Goal: Task Accomplishment & Management: Use online tool/utility

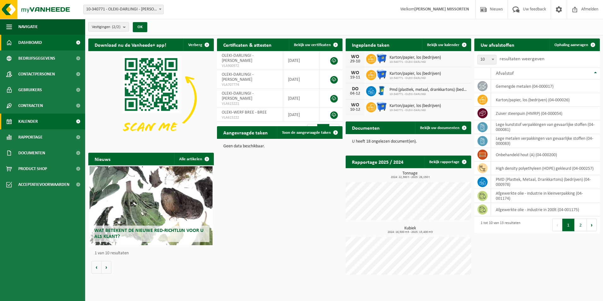
click at [37, 121] on span "Kalender" at bounding box center [28, 122] width 20 height 16
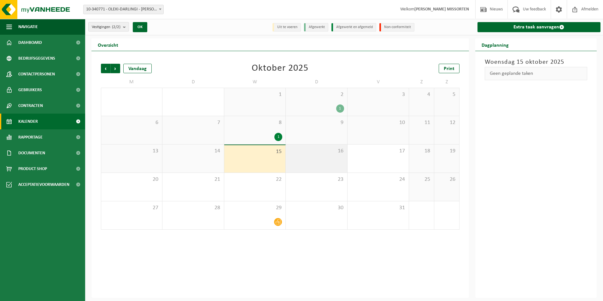
click at [322, 161] on div "16" at bounding box center [316, 159] width 61 height 28
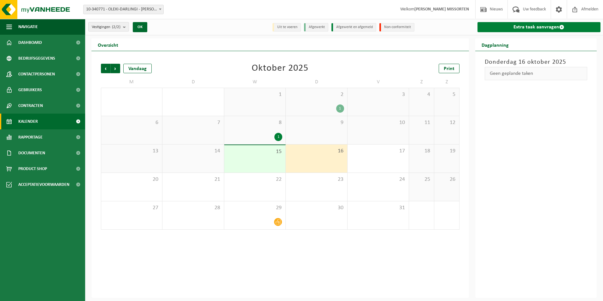
click at [530, 31] on link "Extra taak aanvragen" at bounding box center [539, 27] width 123 height 10
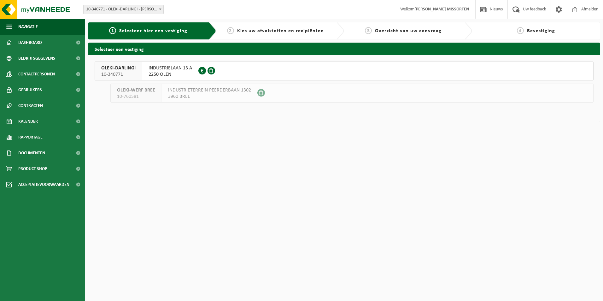
click at [197, 98] on span "3960 BREE" at bounding box center [209, 96] width 83 height 6
click at [174, 75] on span "2250 OLEN" at bounding box center [171, 74] width 44 height 6
click at [180, 93] on span "3960 BREE" at bounding box center [209, 96] width 83 height 6
click at [222, 95] on span "3960 BREE" at bounding box center [209, 96] width 83 height 6
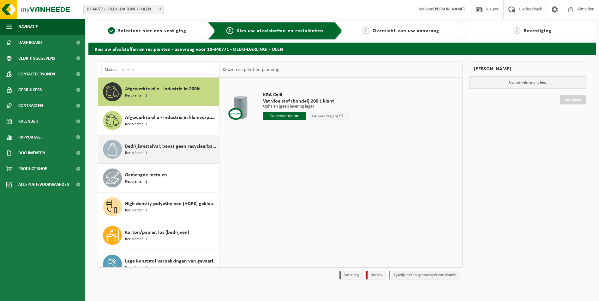
click at [154, 149] on span "Bedrijfsrestafval, bevat geen recycleerbare fracties, verbrandbaar na verkleini…" at bounding box center [171, 147] width 92 height 8
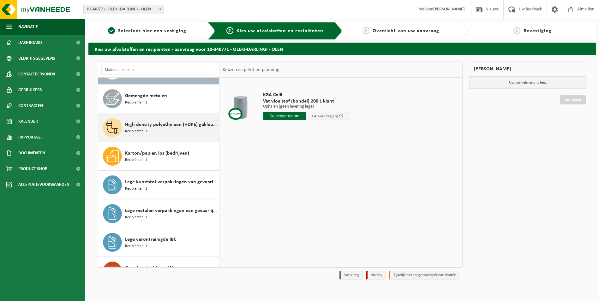
scroll to position [89, 0]
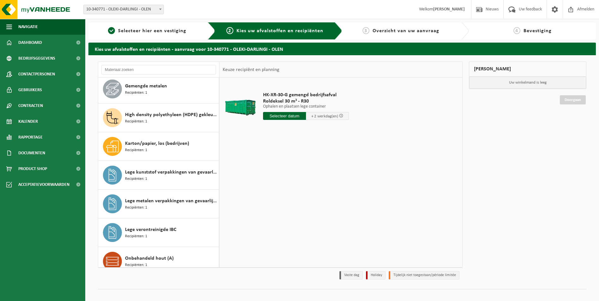
click at [299, 116] on input "text" at bounding box center [284, 116] width 43 height 8
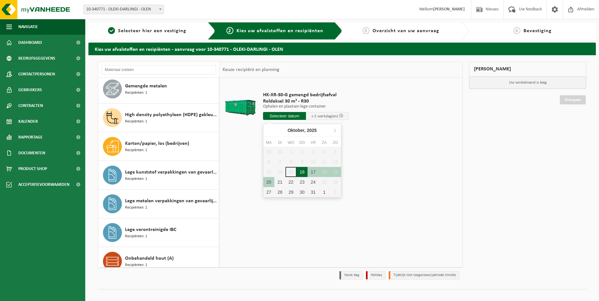
click at [298, 172] on div "16" at bounding box center [301, 172] width 11 height 10
type input "Van 2025-10-16"
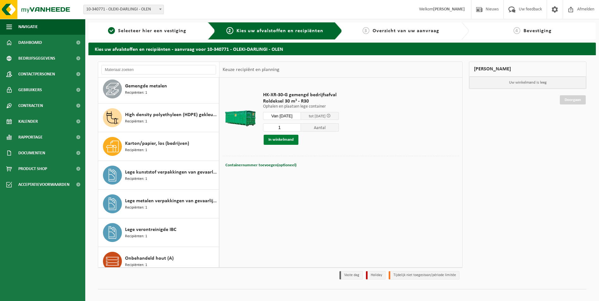
click at [289, 140] on button "In winkelmand" at bounding box center [280, 140] width 35 height 10
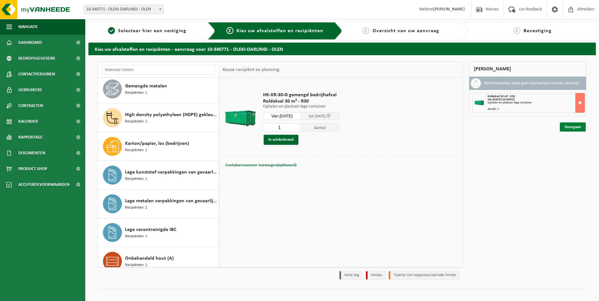
click at [574, 128] on link "Doorgaan" at bounding box center [572, 126] width 26 height 9
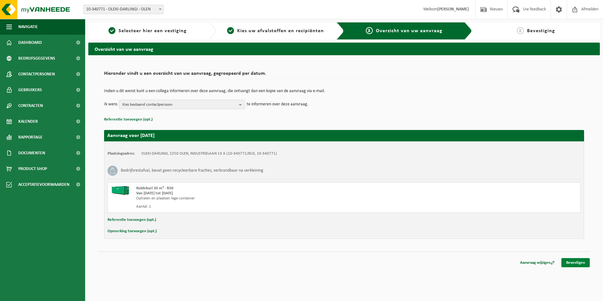
click at [575, 261] on link "Bevestigen" at bounding box center [576, 262] width 28 height 9
click at [579, 262] on link "Bevestigen" at bounding box center [576, 262] width 28 height 9
